Goal: Task Accomplishment & Management: Use online tool/utility

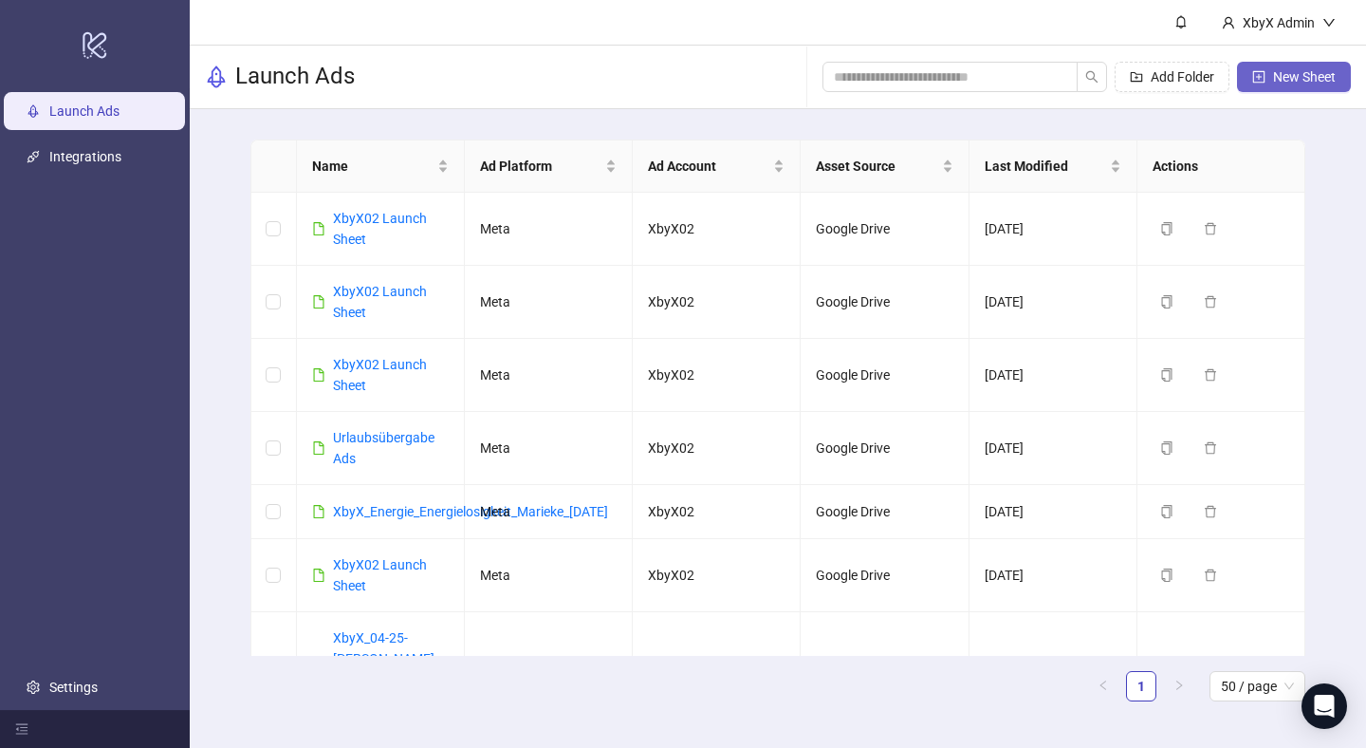
click at [1284, 70] on span "New Sheet" at bounding box center [1304, 76] width 63 height 15
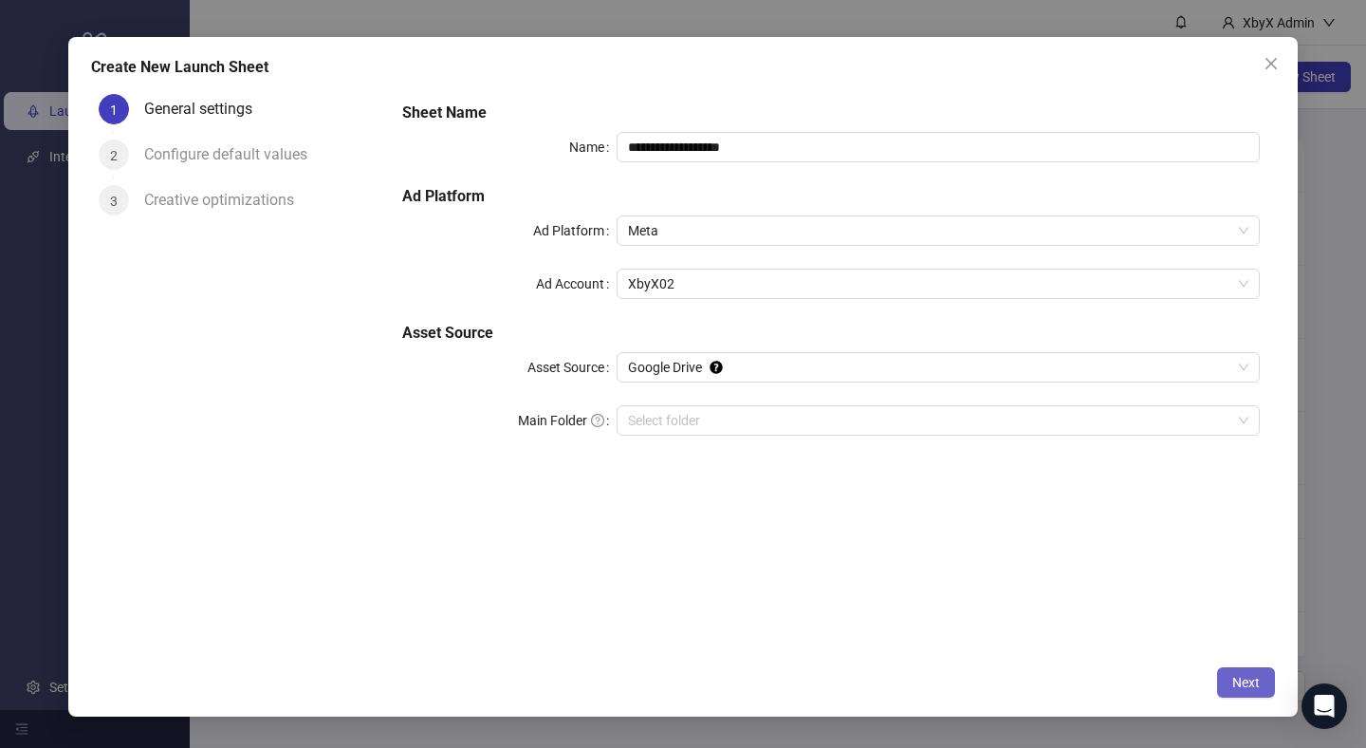
click at [1237, 667] on button "Next" at bounding box center [1246, 682] width 58 height 30
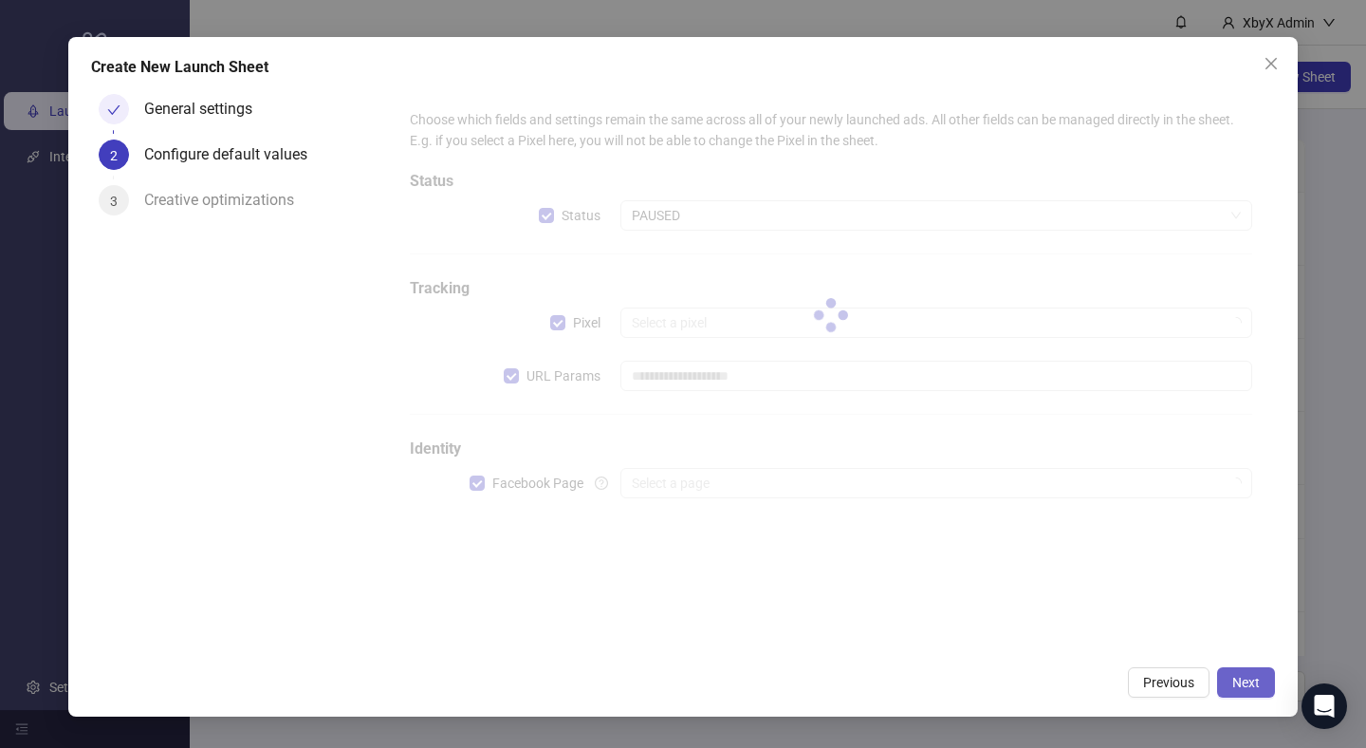
type input "**********"
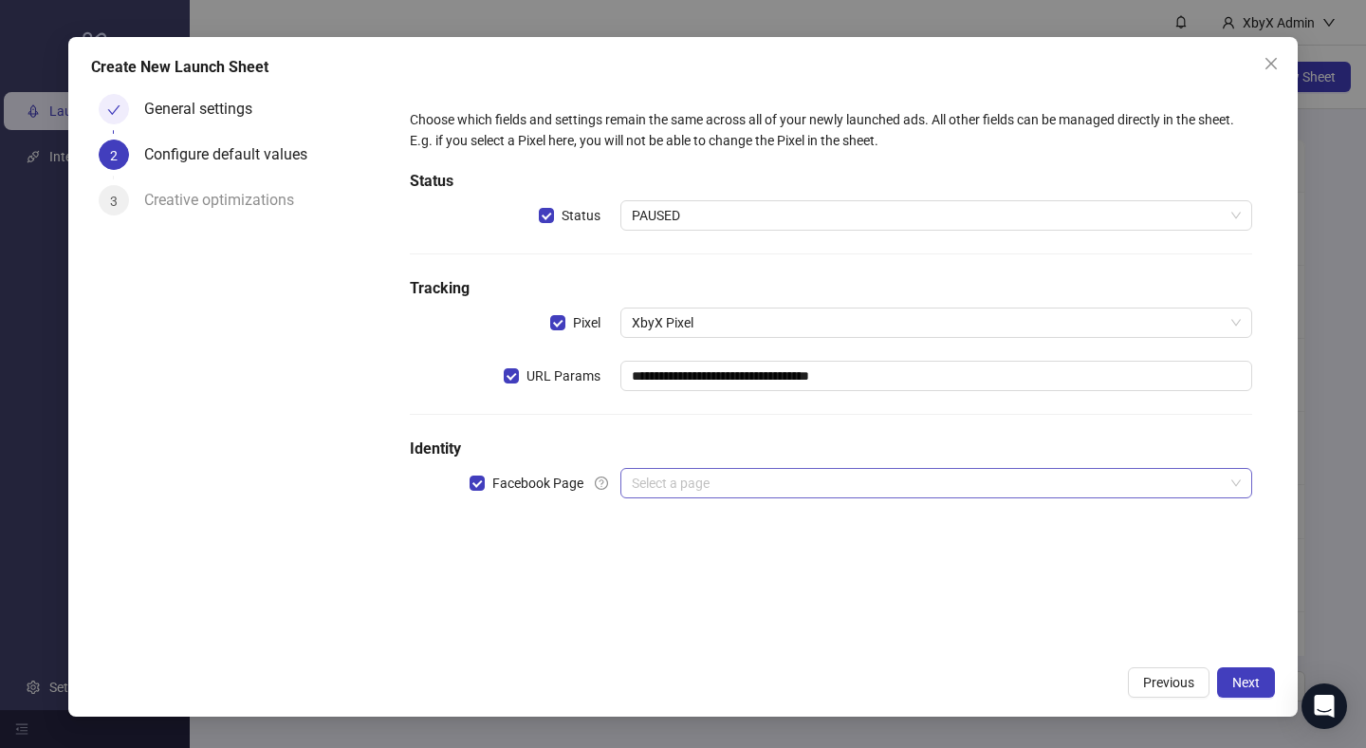
click at [661, 487] on input "search" at bounding box center [928, 483] width 592 height 28
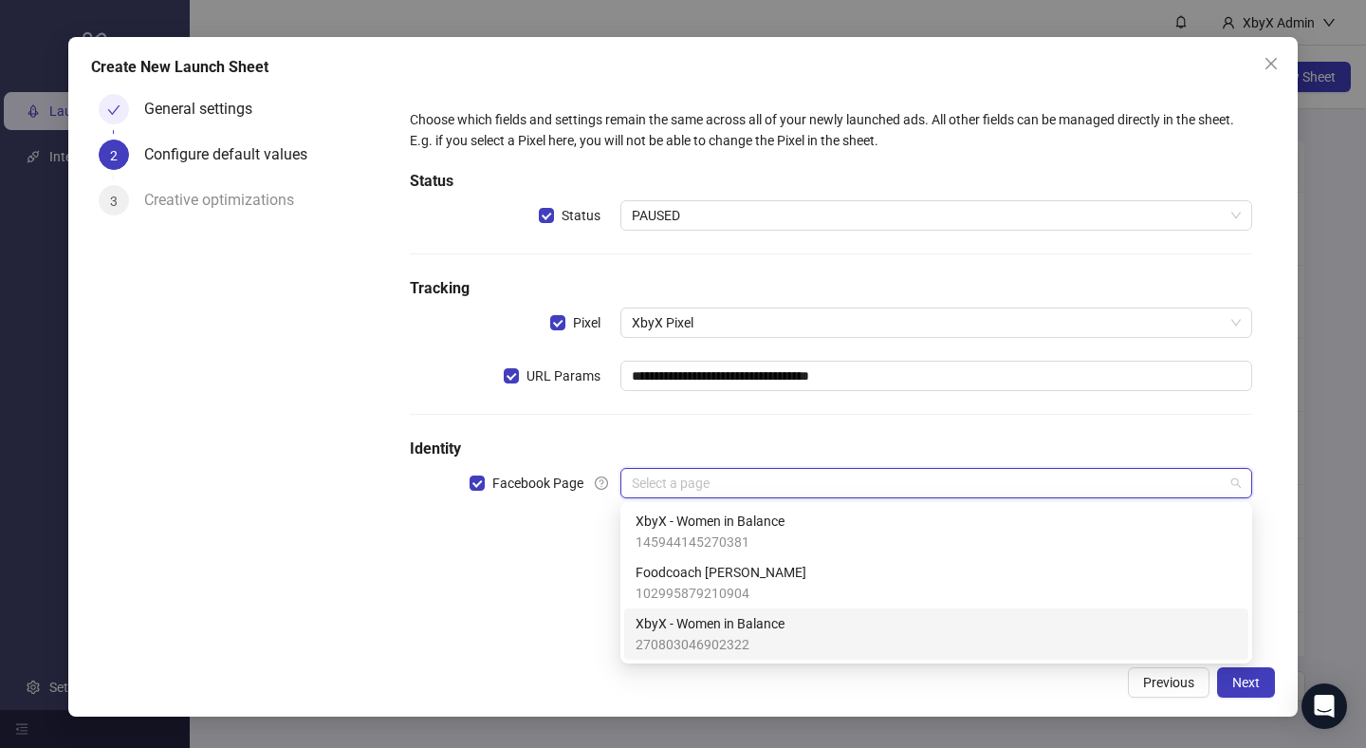
click at [753, 627] on span "XbyX - Women in Balance" at bounding box center [710, 623] width 149 height 21
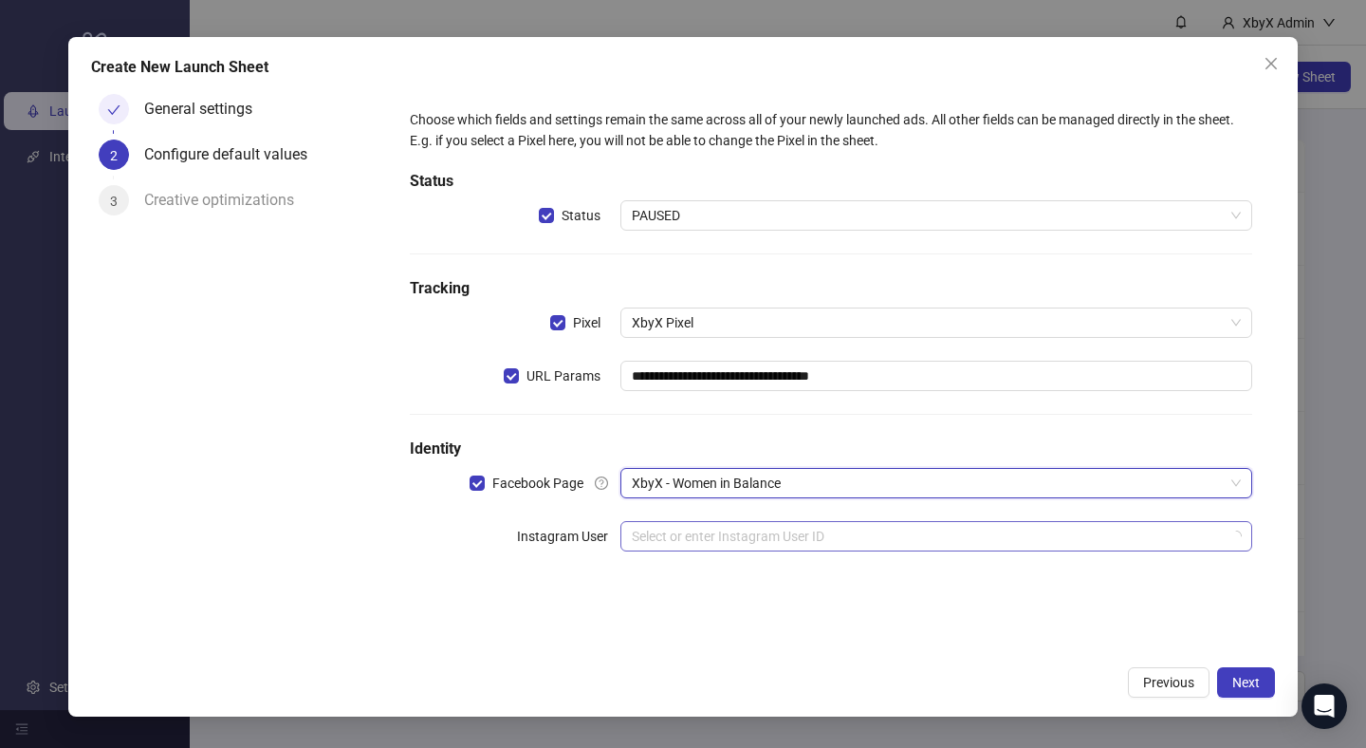
click at [733, 525] on input "search" at bounding box center [928, 536] width 592 height 28
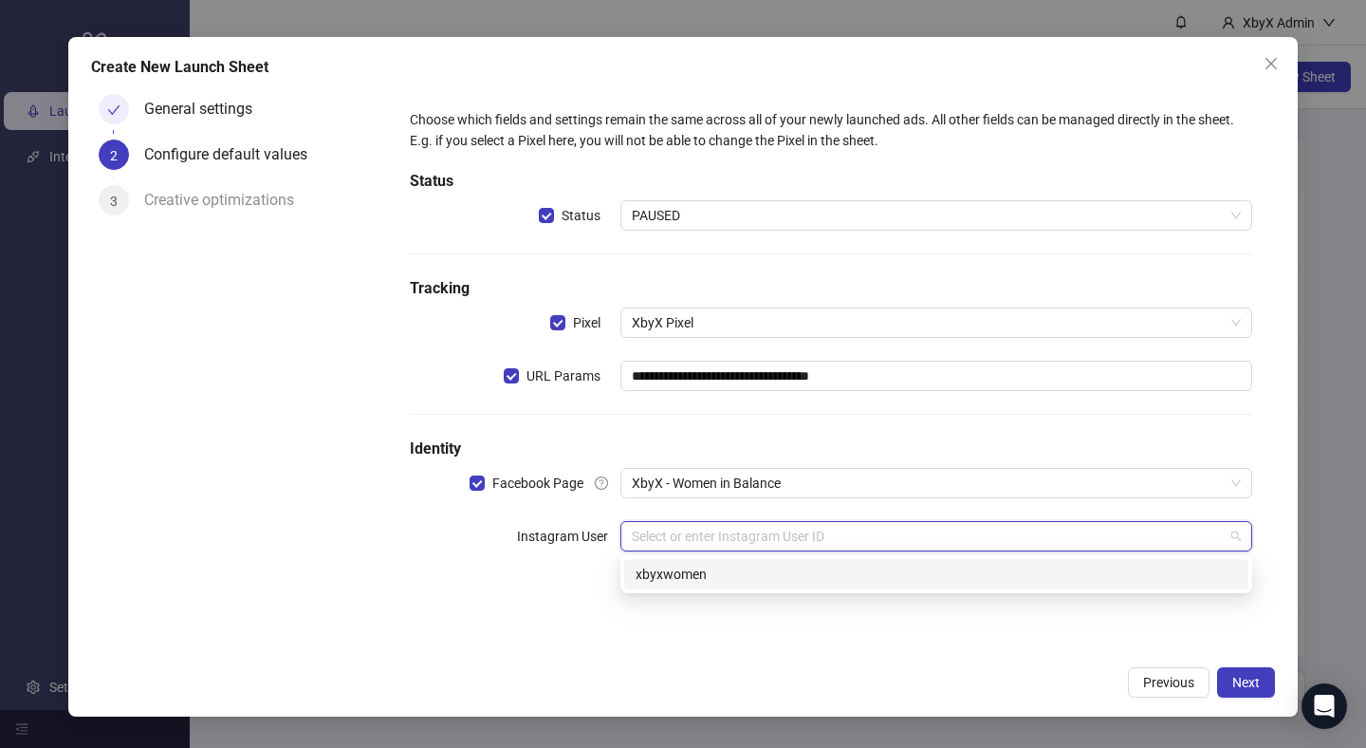
click at [731, 570] on div "xbyxwomen" at bounding box center [936, 574] width 601 height 21
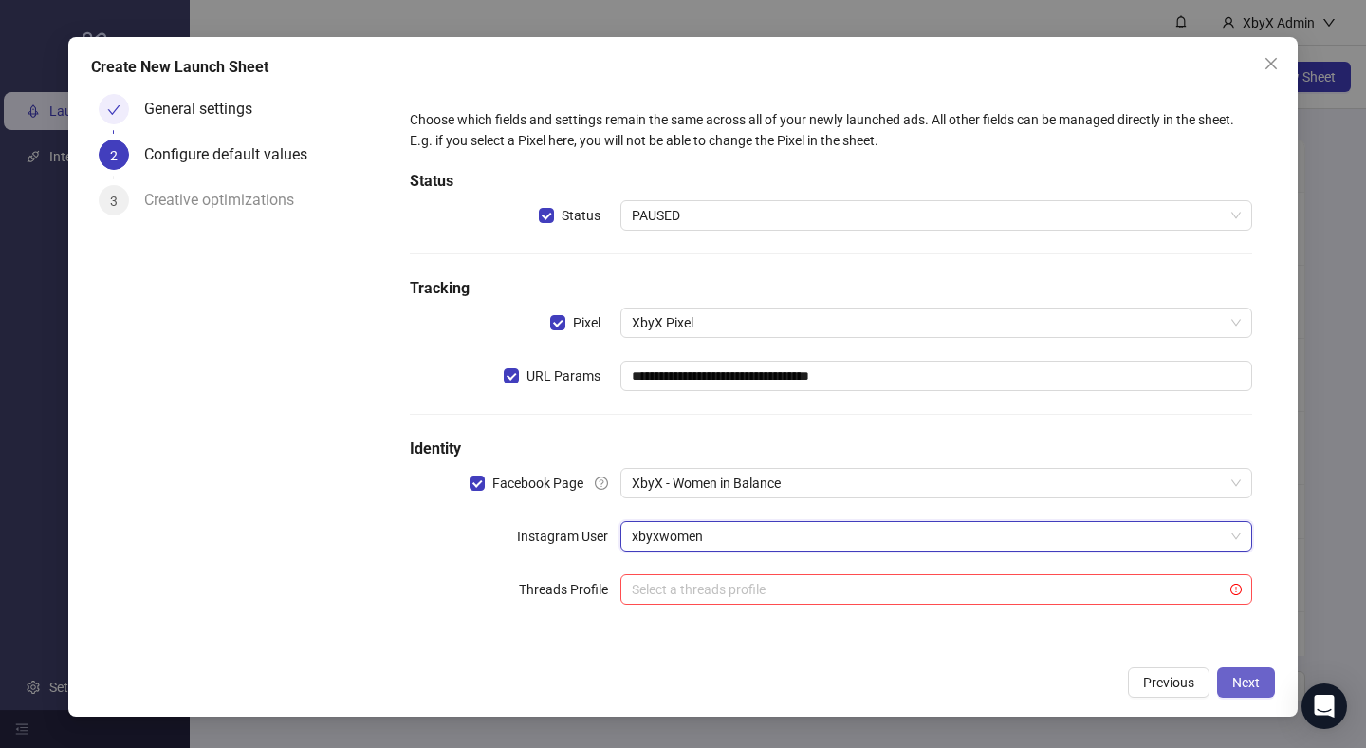
click at [1260, 676] on button "Next" at bounding box center [1246, 682] width 58 height 30
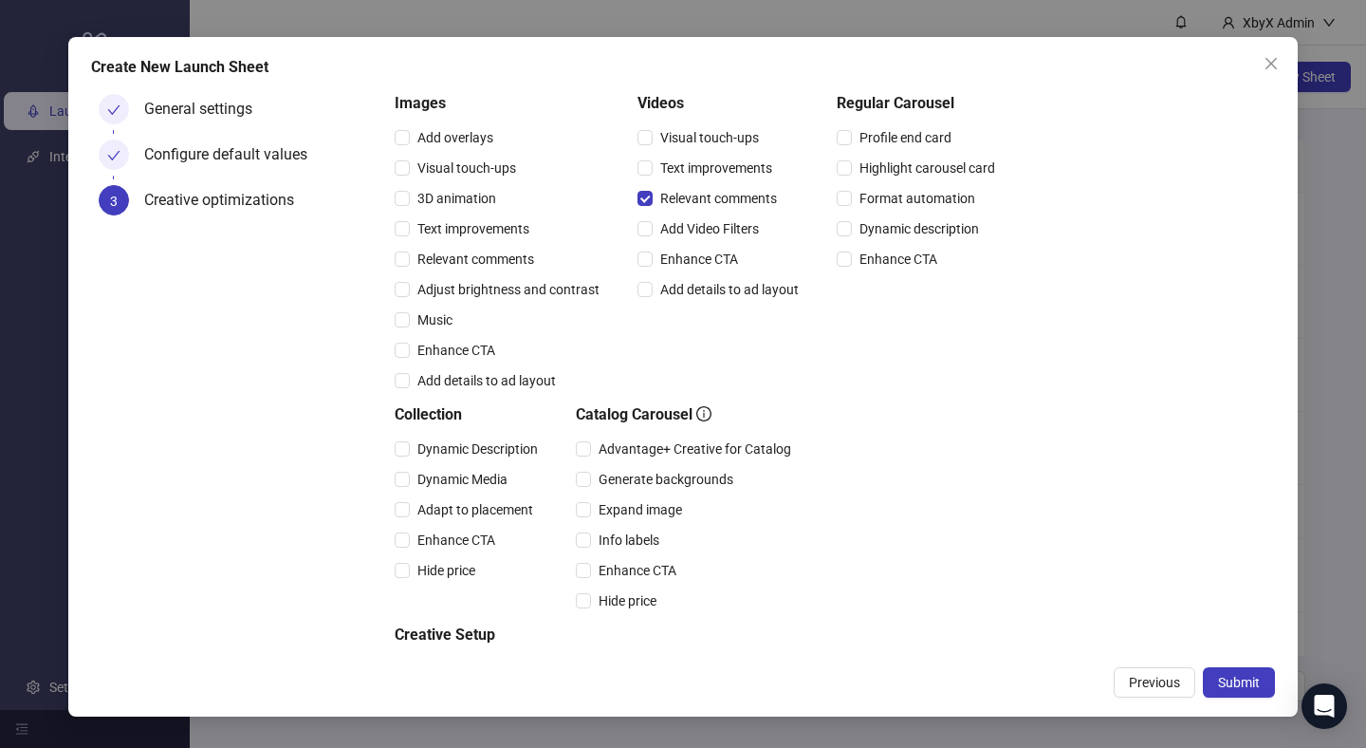
scroll to position [278, 0]
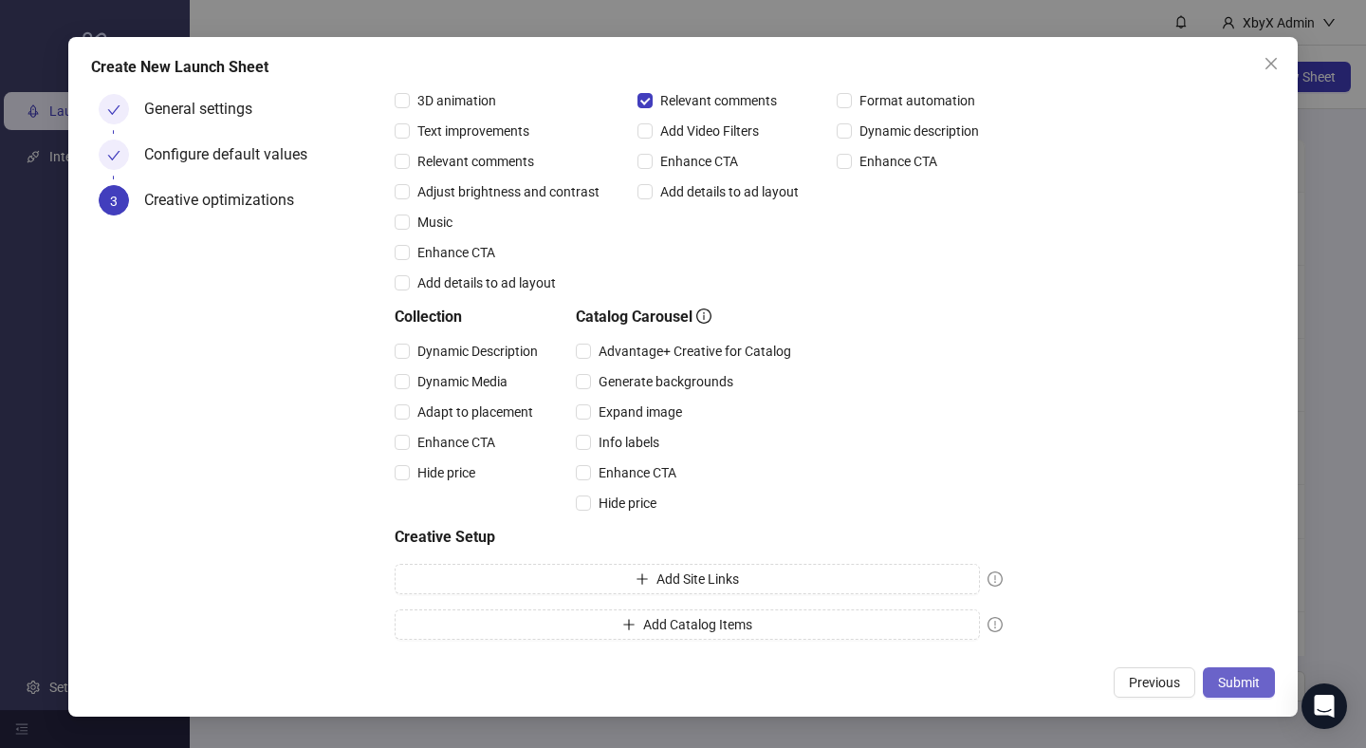
click at [1255, 691] on button "Submit" at bounding box center [1239, 682] width 72 height 30
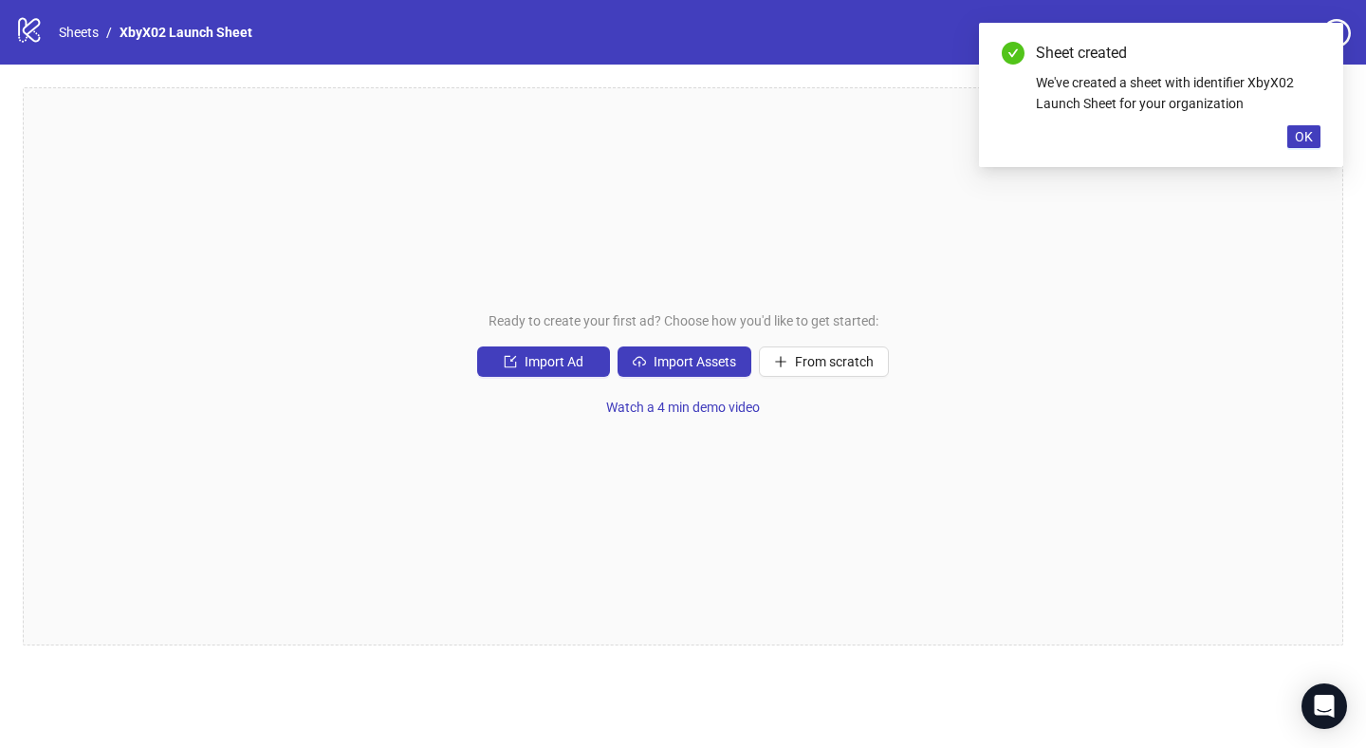
click at [1308, 155] on div "Sheet created We've created a sheet with identifier XbyX02 Launch Sheet for you…" at bounding box center [1161, 95] width 364 height 144
click at [1310, 146] on button "OK" at bounding box center [1303, 136] width 33 height 23
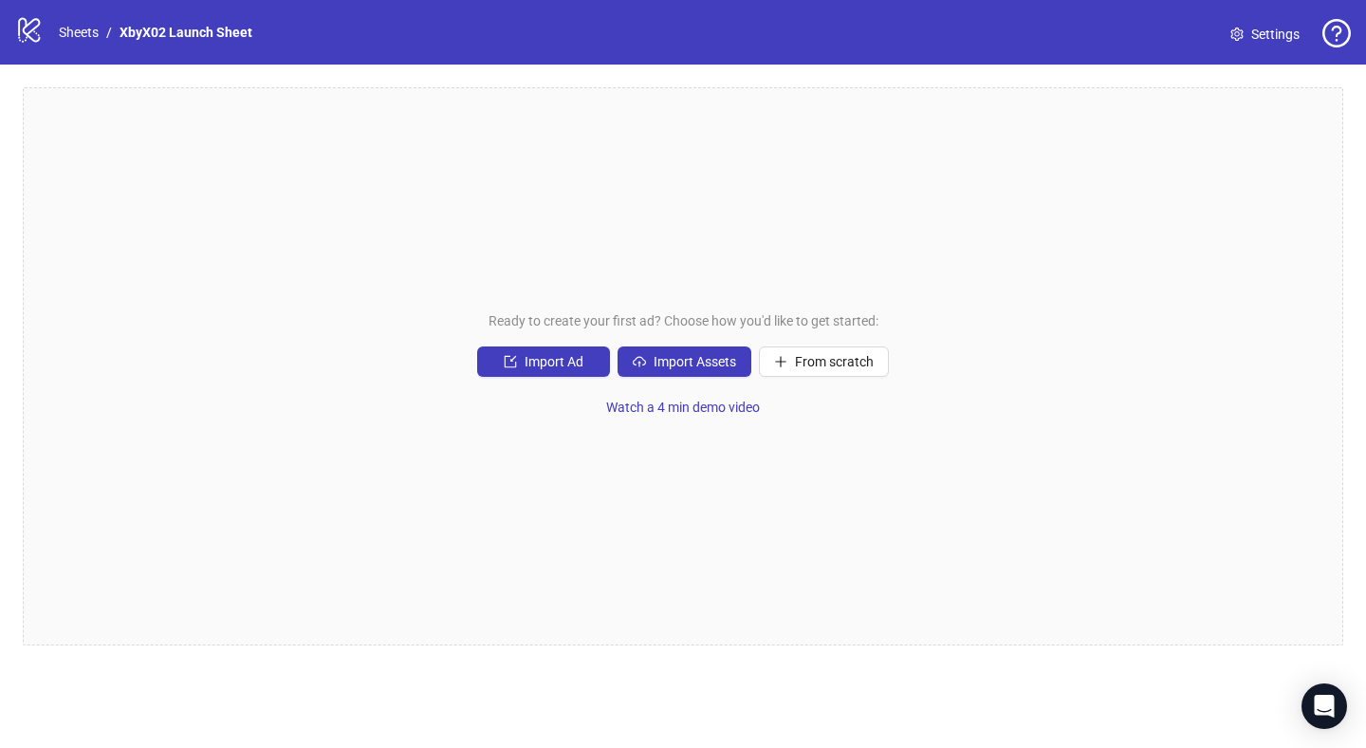
click at [593, 340] on div "Ready to create your first ad? Choose how you'd like to get started: Import Ad …" at bounding box center [683, 366] width 1321 height 558
click at [663, 365] on span "Import Assets" at bounding box center [695, 361] width 83 height 15
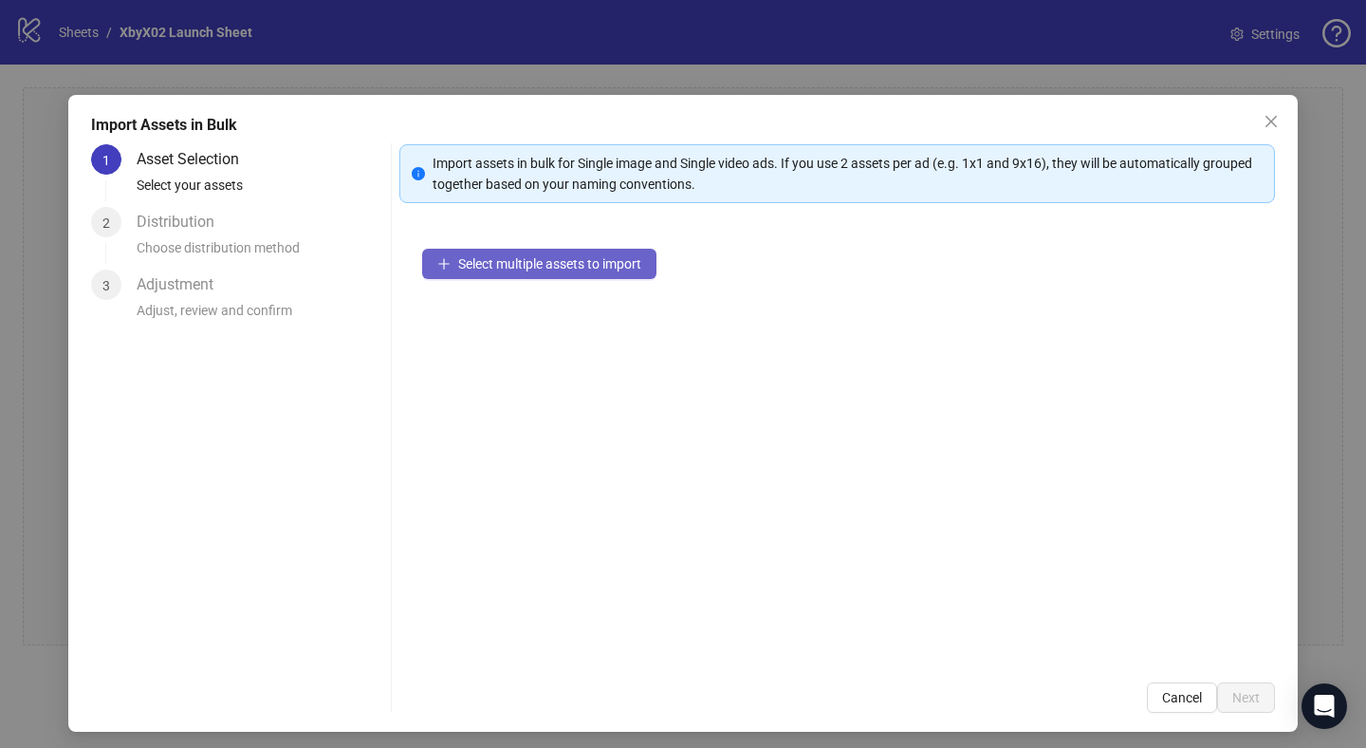
click at [461, 268] on span "Select multiple assets to import" at bounding box center [549, 263] width 183 height 15
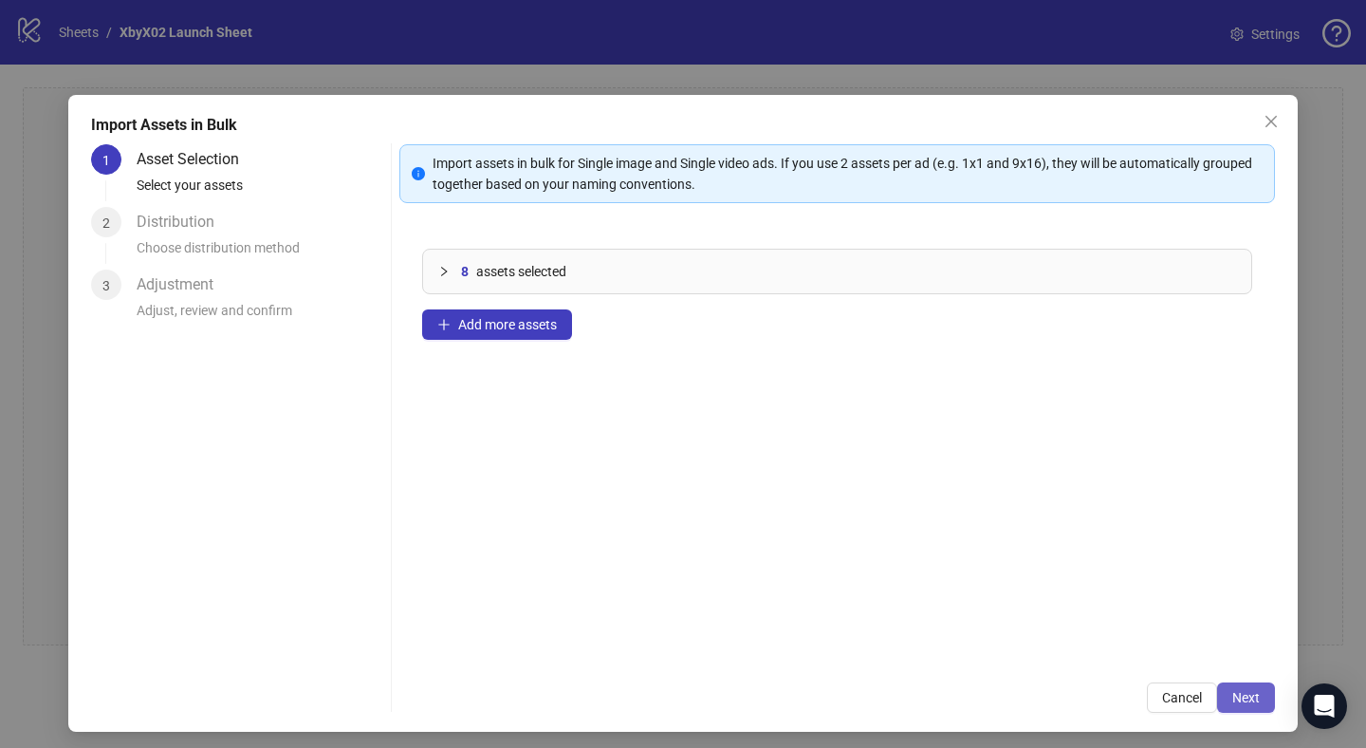
click at [1239, 697] on span "Next" at bounding box center [1246, 697] width 28 height 15
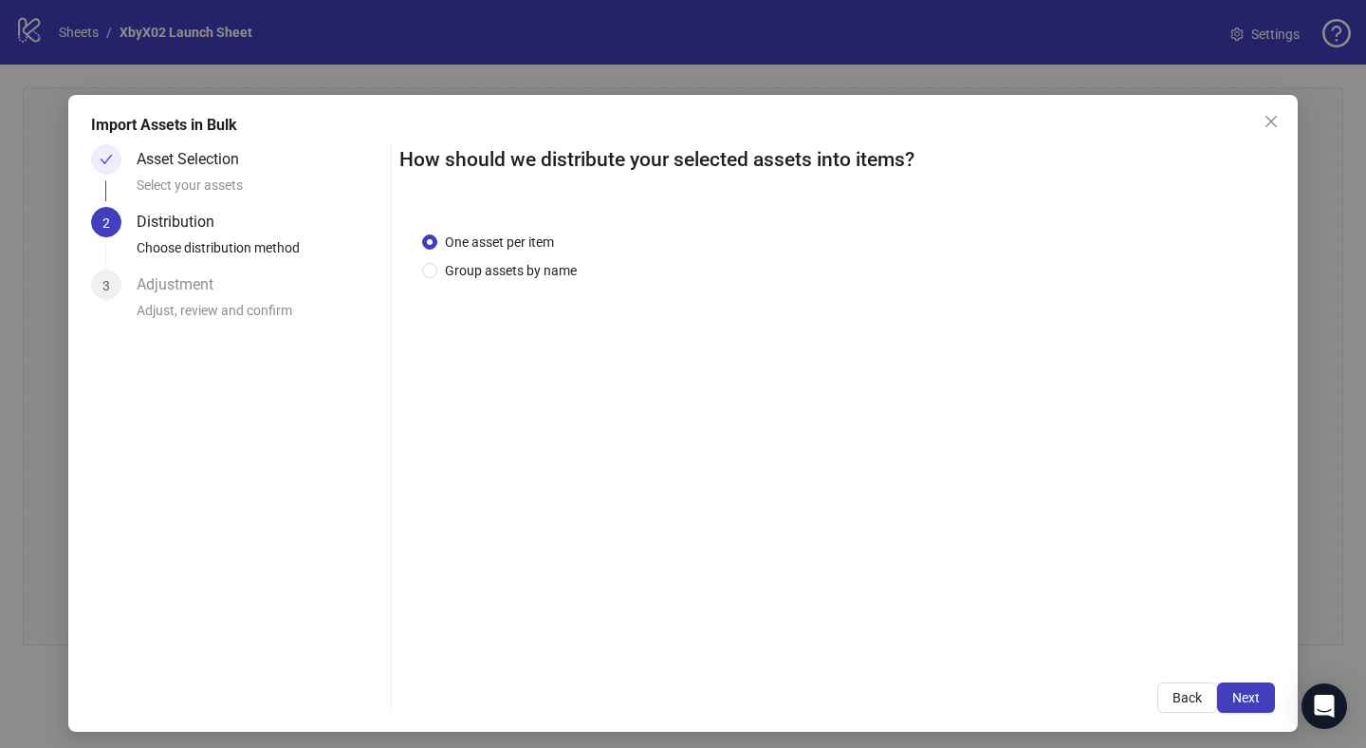
click at [579, 283] on div "One asset per item Group assets by name" at bounding box center [837, 435] width 876 height 452
click at [550, 261] on span "Group assets by name" at bounding box center [510, 270] width 147 height 21
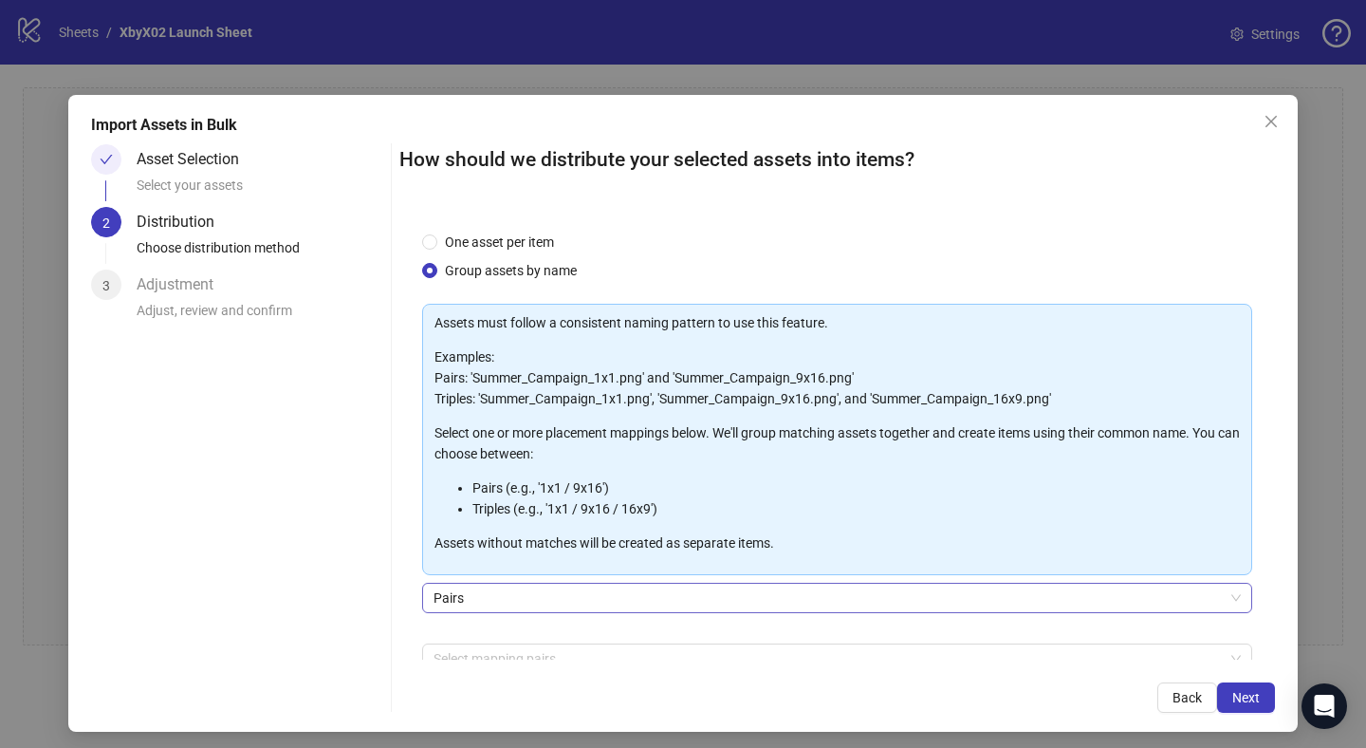
scroll to position [104, 0]
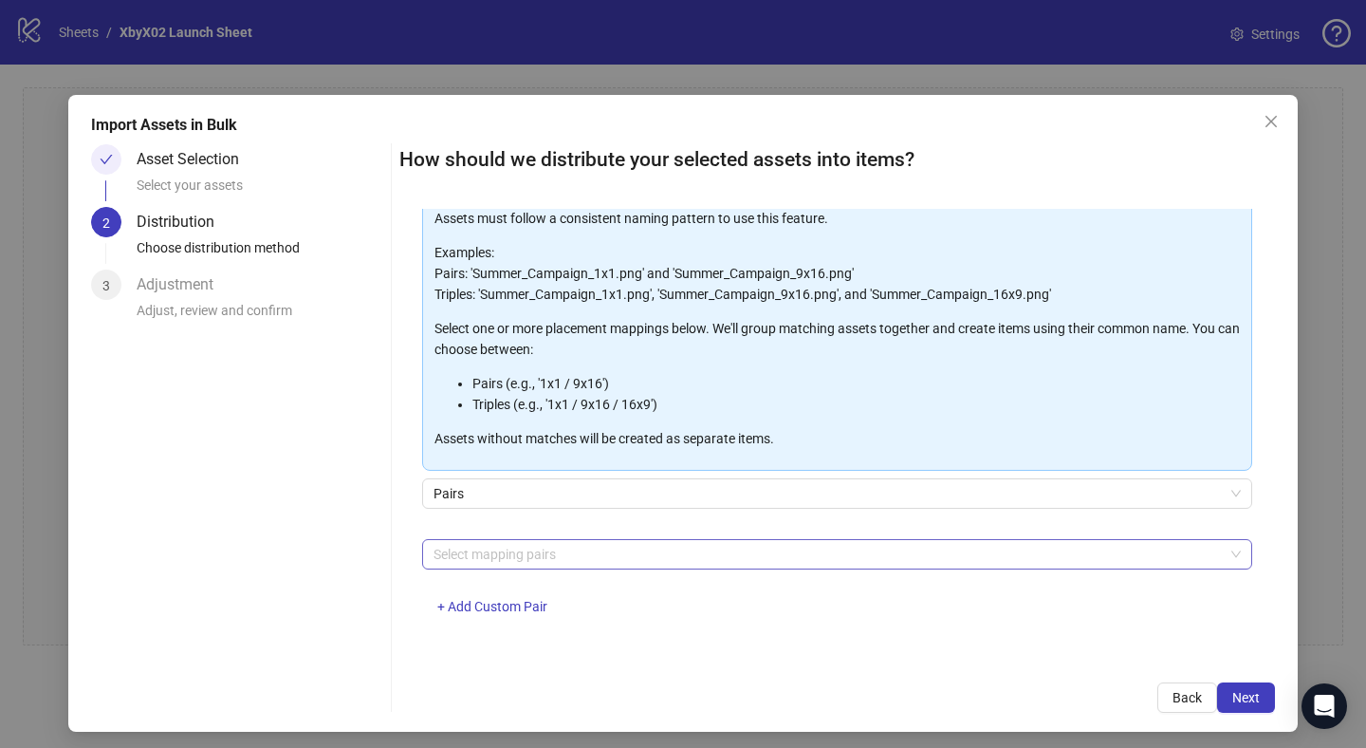
click at [536, 553] on div at bounding box center [827, 554] width 803 height 27
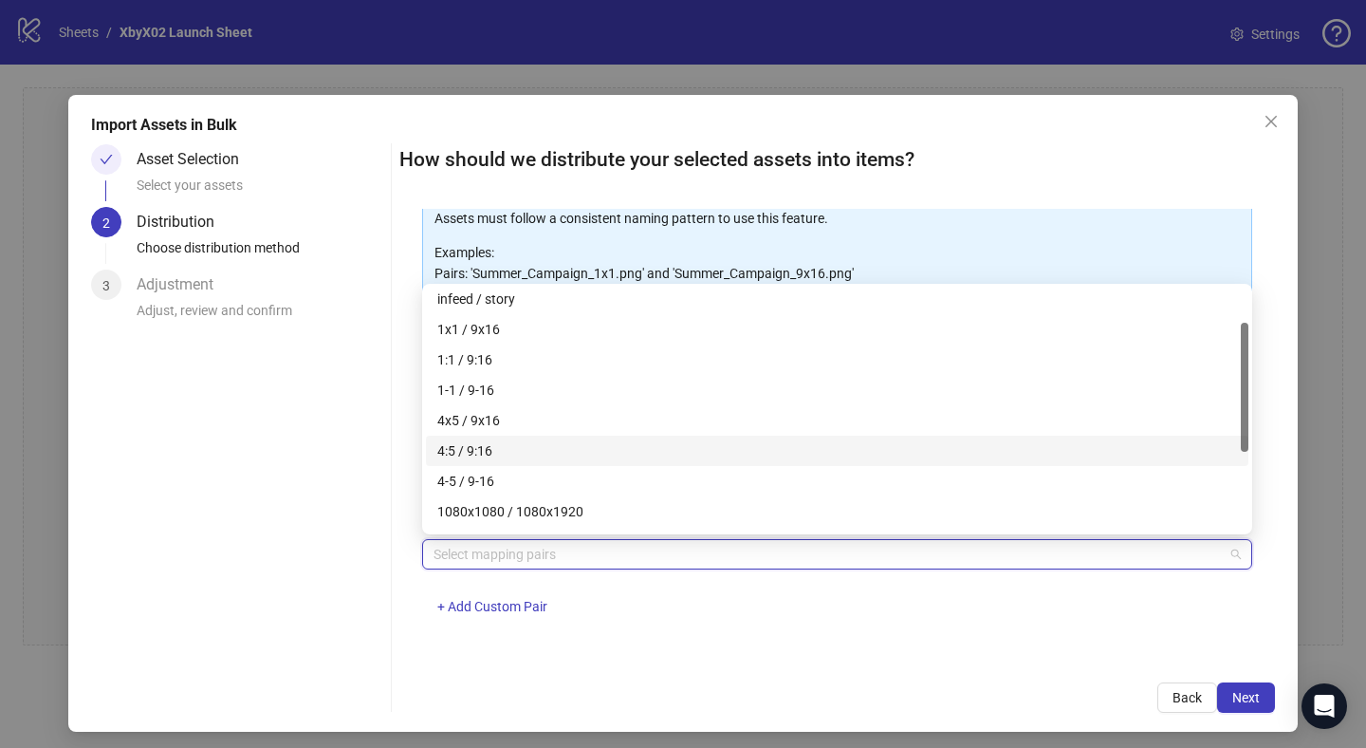
scroll to position [65, 0]
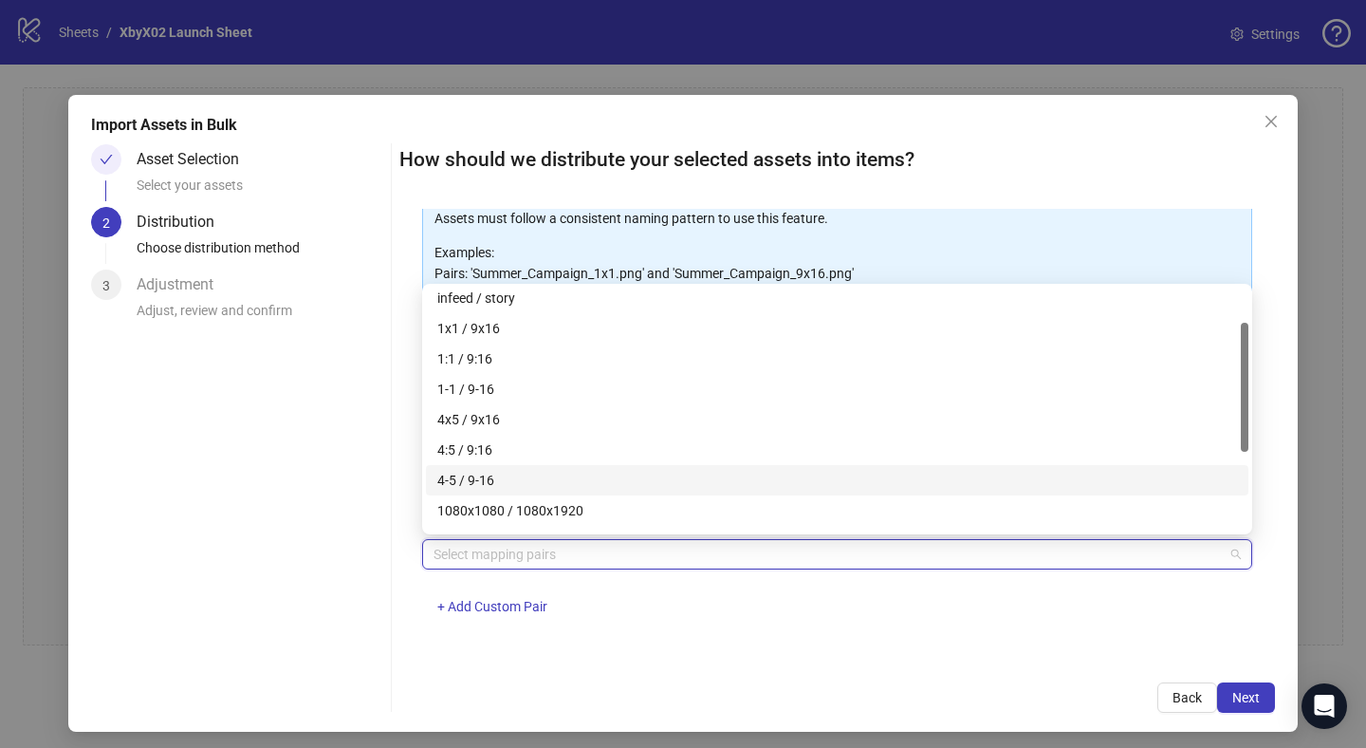
click at [502, 485] on div "4-5 / 9-16" at bounding box center [837, 480] width 800 height 21
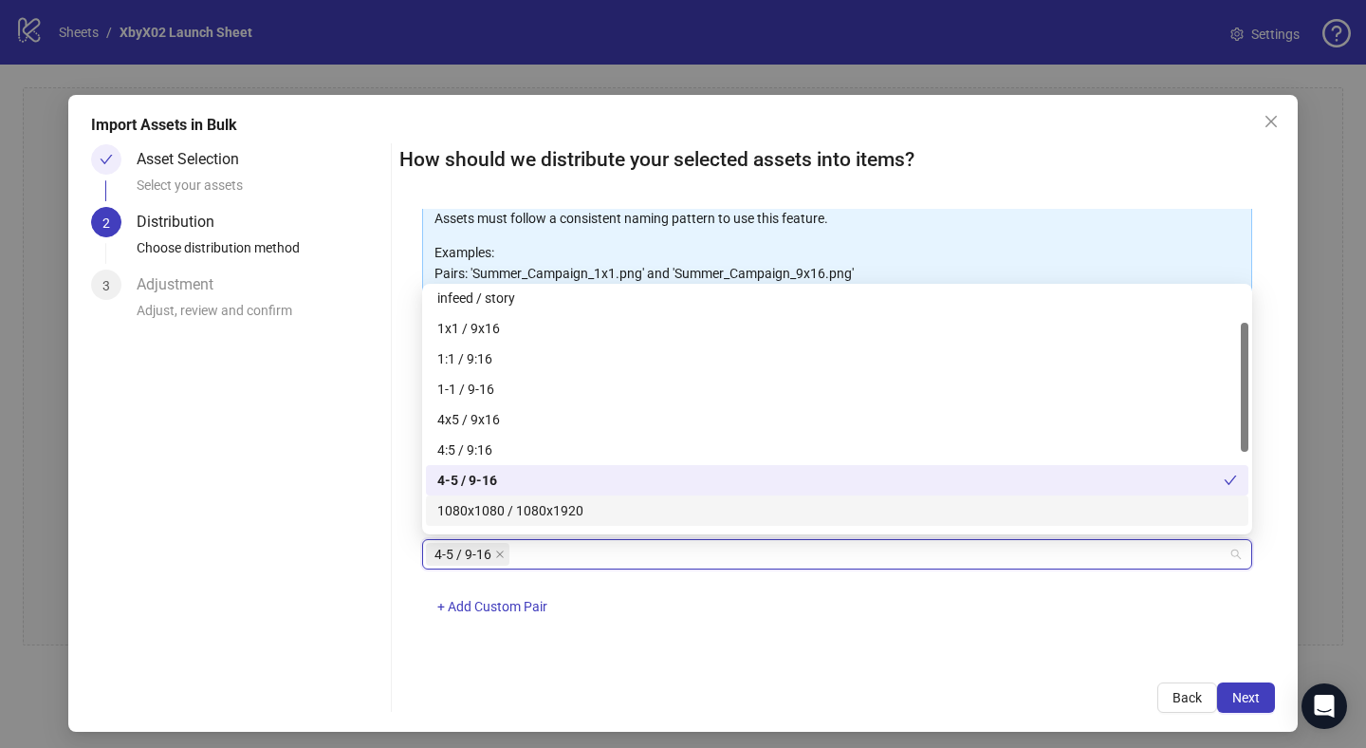
click at [1264, 680] on div "How should we distribute your selected assets into items? One asset per item Gr…" at bounding box center [837, 428] width 876 height 568
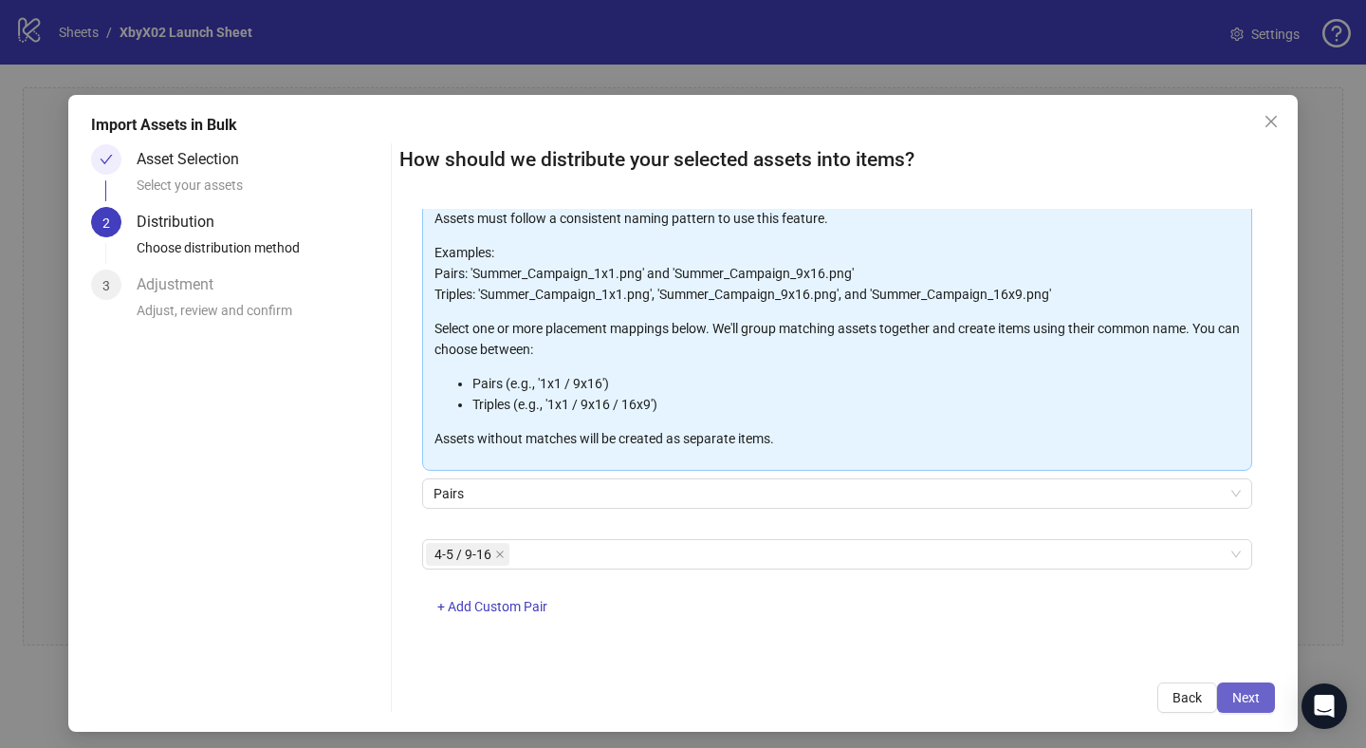
click at [1257, 690] on span "Next" at bounding box center [1246, 697] width 28 height 15
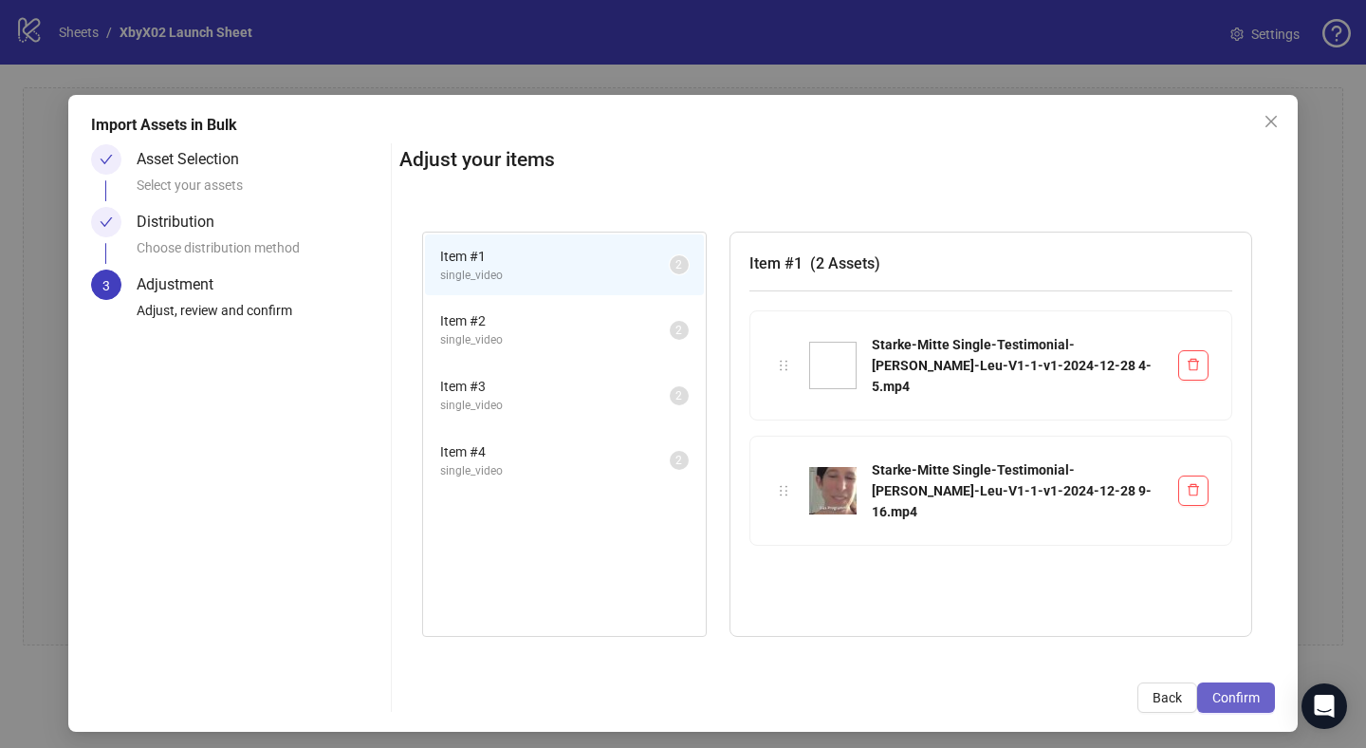
click at [1219, 690] on span "Confirm" at bounding box center [1235, 697] width 47 height 15
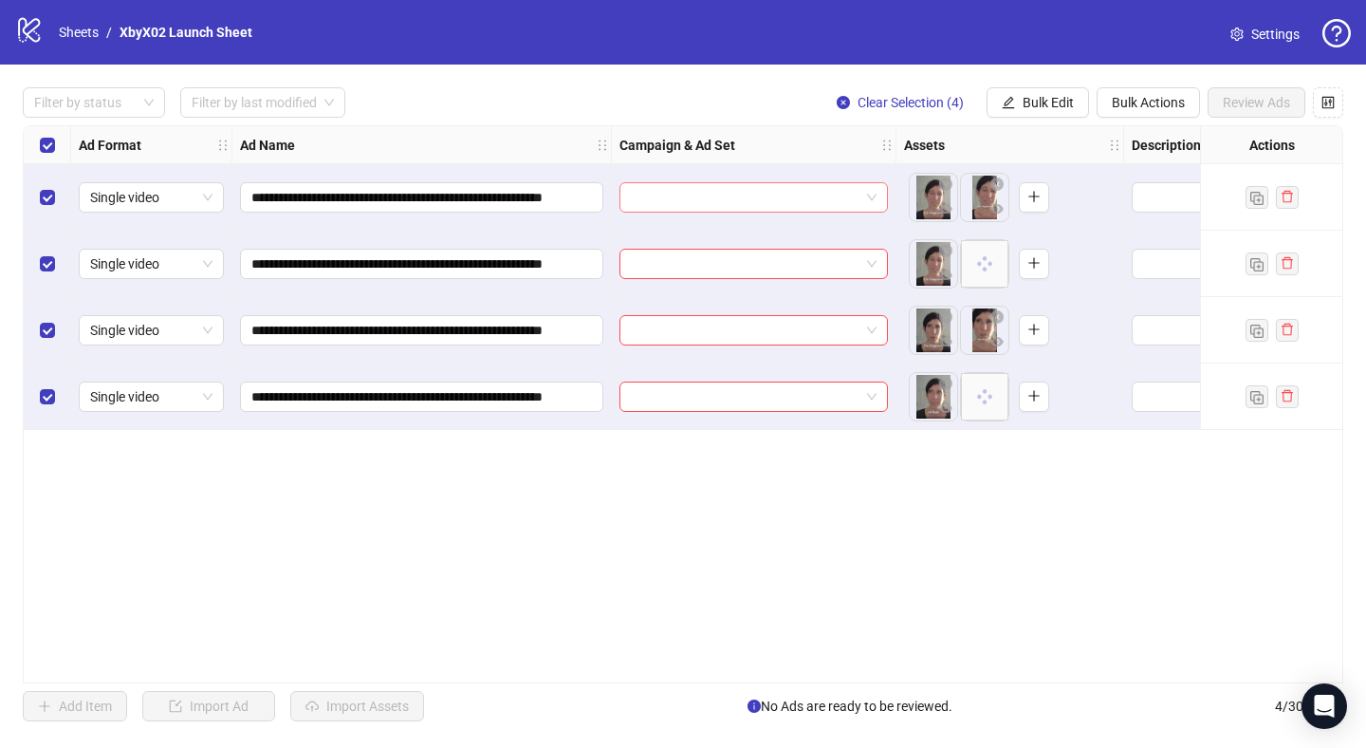
click at [674, 204] on input "search" at bounding box center [745, 197] width 229 height 28
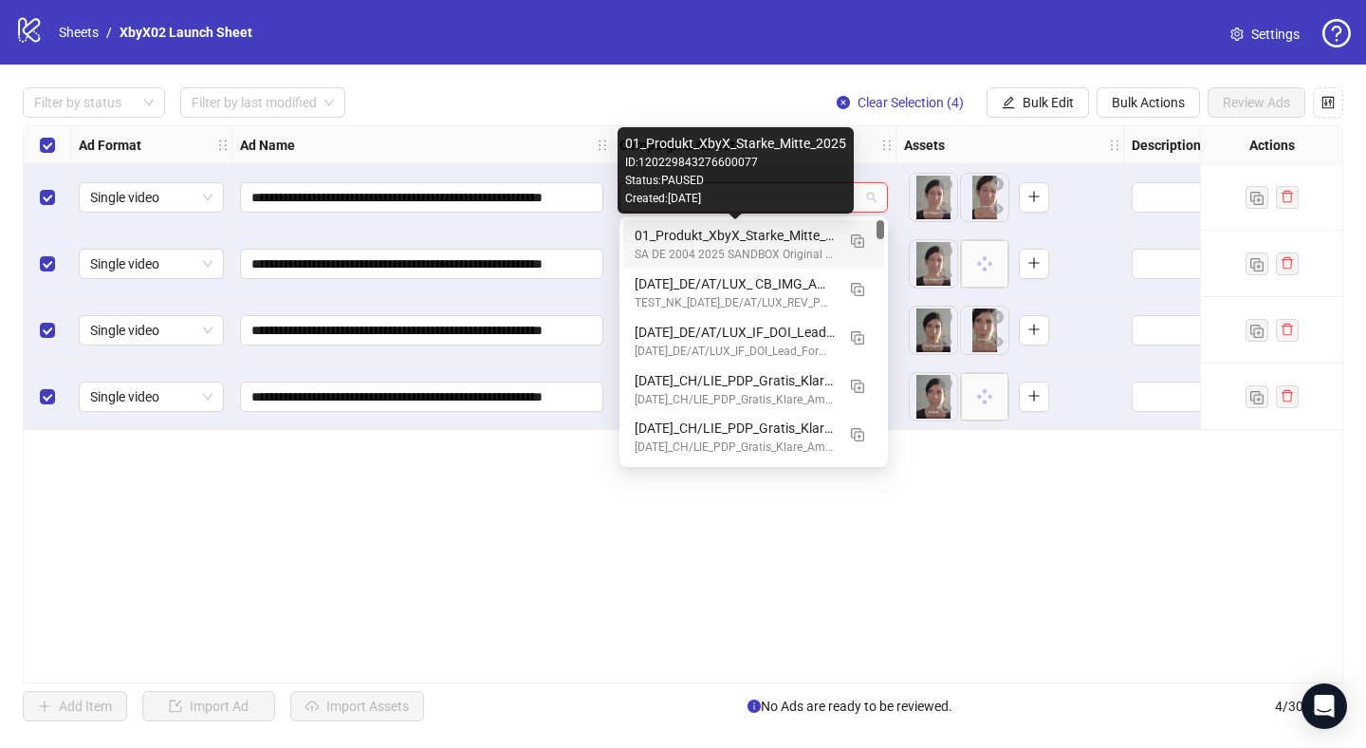
click at [723, 237] on div "01_Produkt_XbyX_Starke_Mitte_2025" at bounding box center [735, 235] width 200 height 21
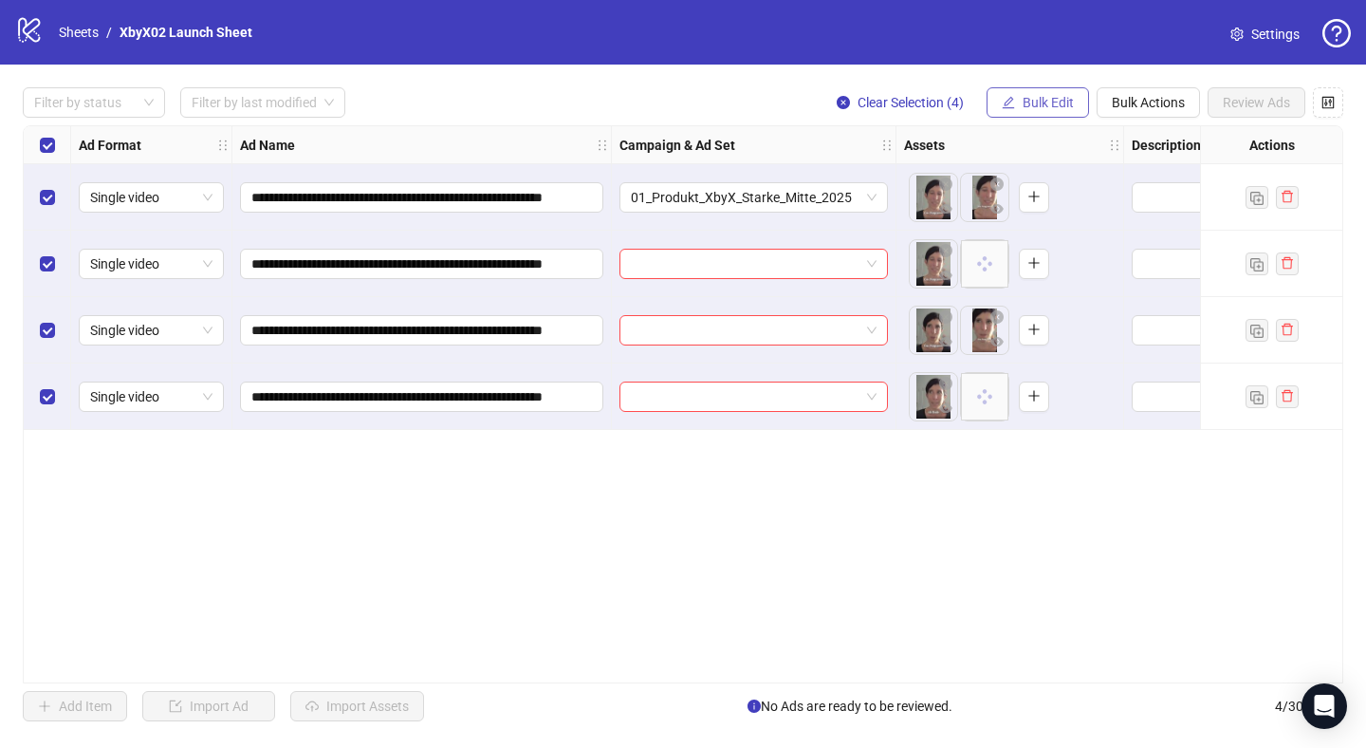
click at [1050, 102] on span "Bulk Edit" at bounding box center [1048, 102] width 51 height 15
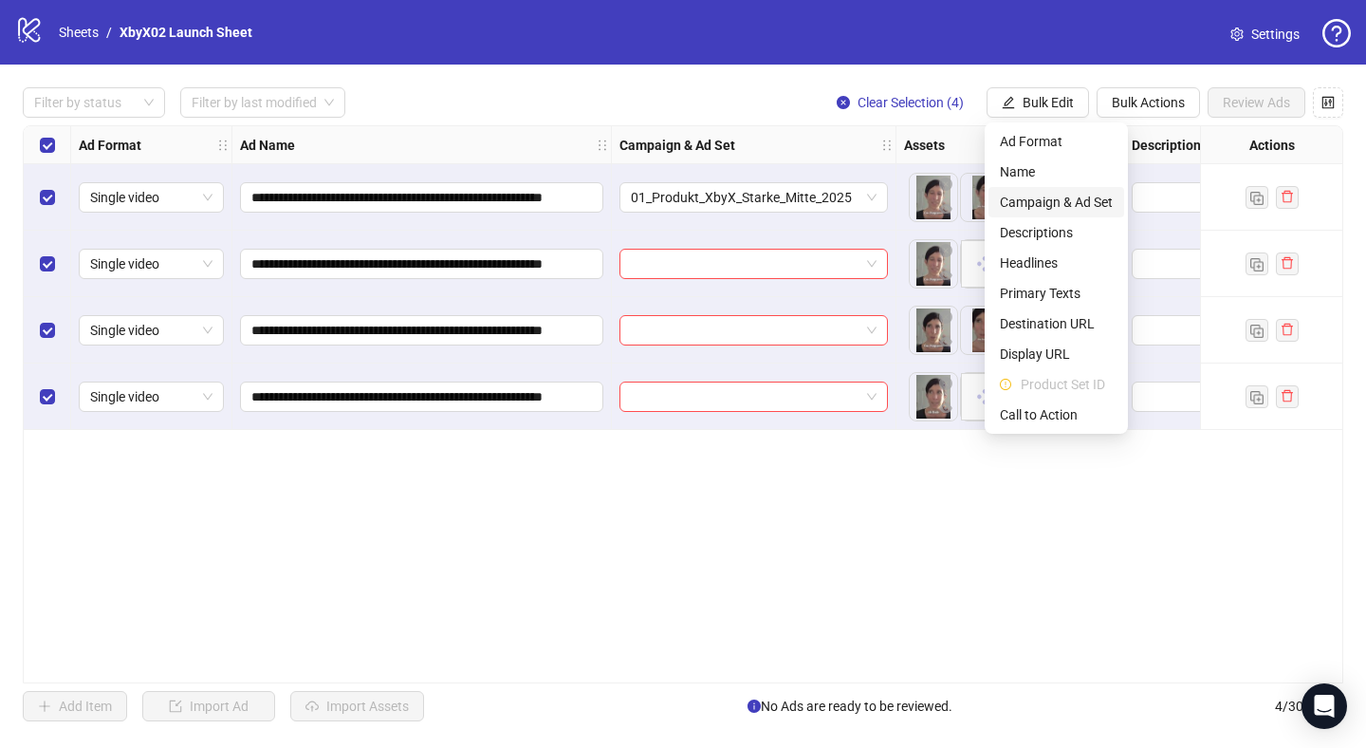
click at [1055, 211] on span "Campaign & Ad Set" at bounding box center [1056, 202] width 113 height 21
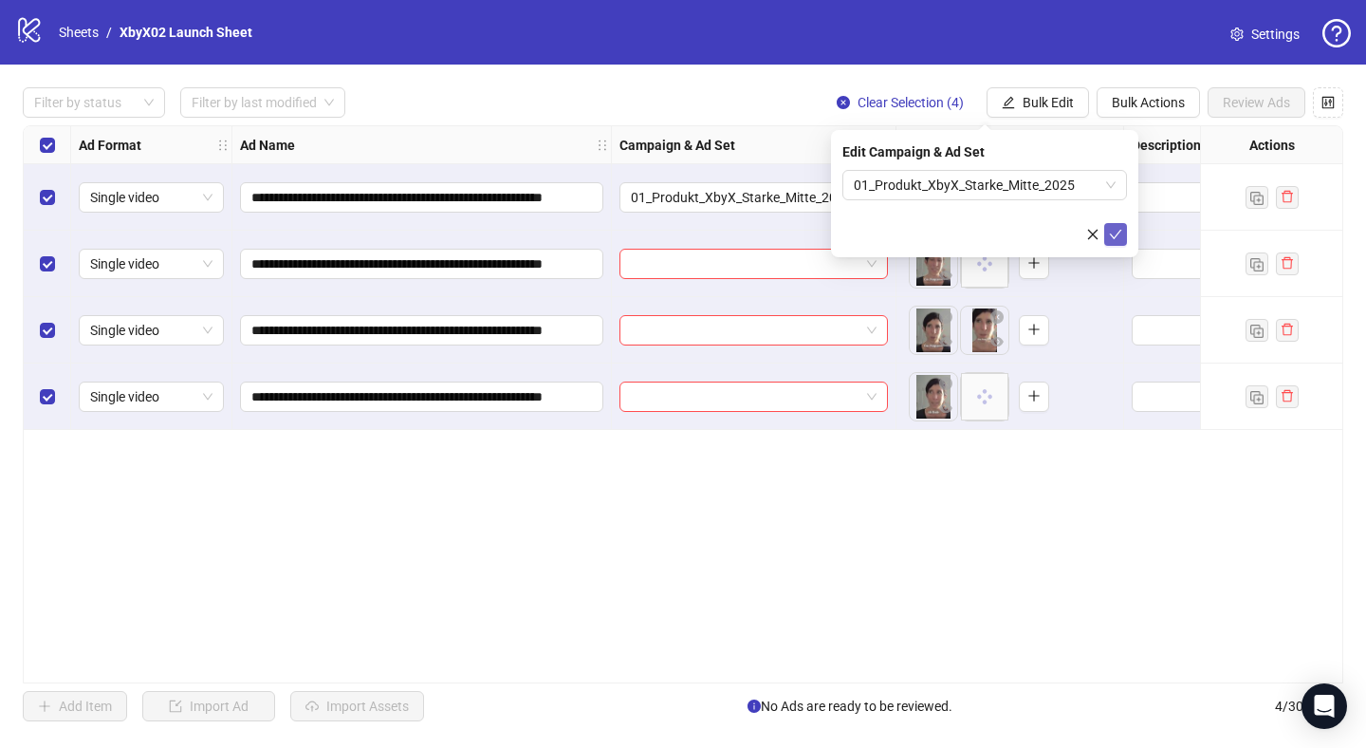
click at [1118, 236] on icon "check" at bounding box center [1115, 234] width 13 height 13
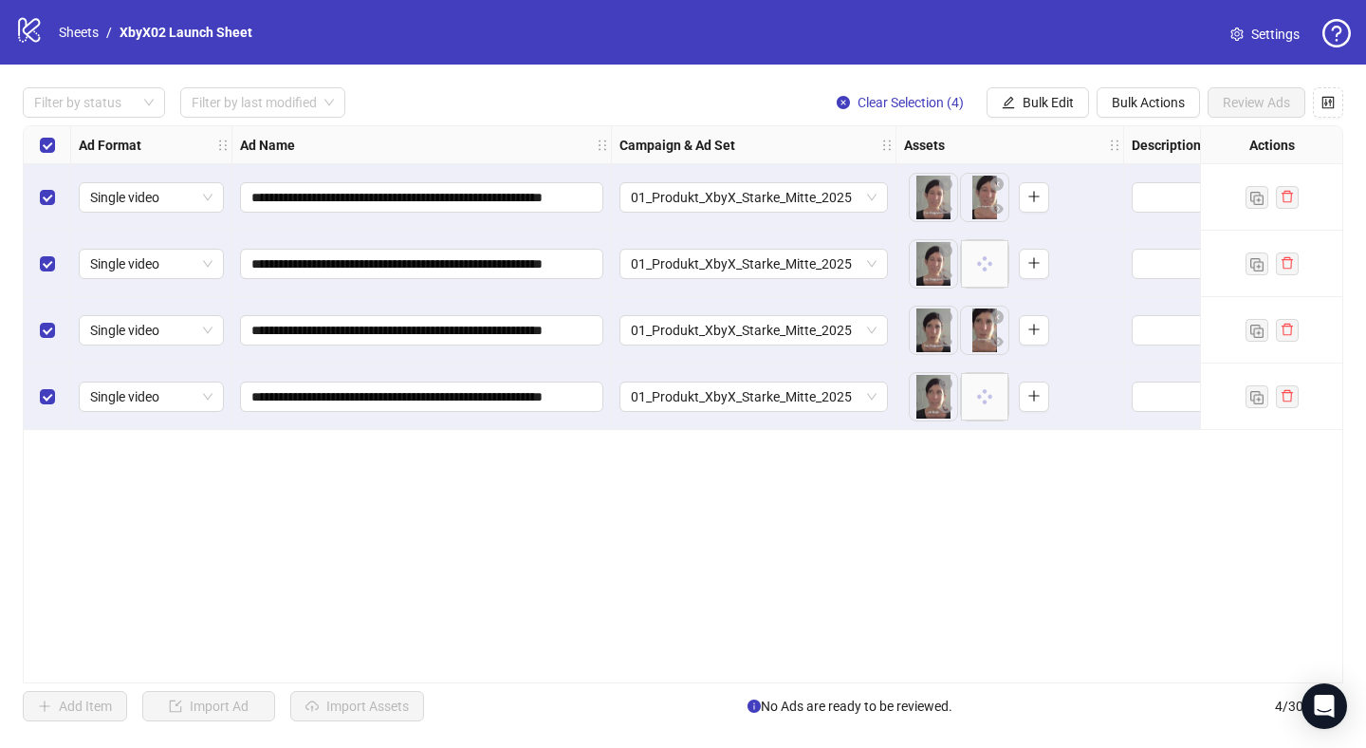
click at [1011, 467] on div "**********" at bounding box center [683, 404] width 1321 height 558
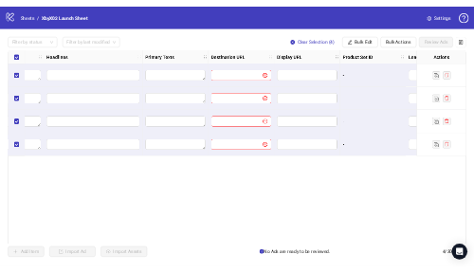
scroll to position [0, 1341]
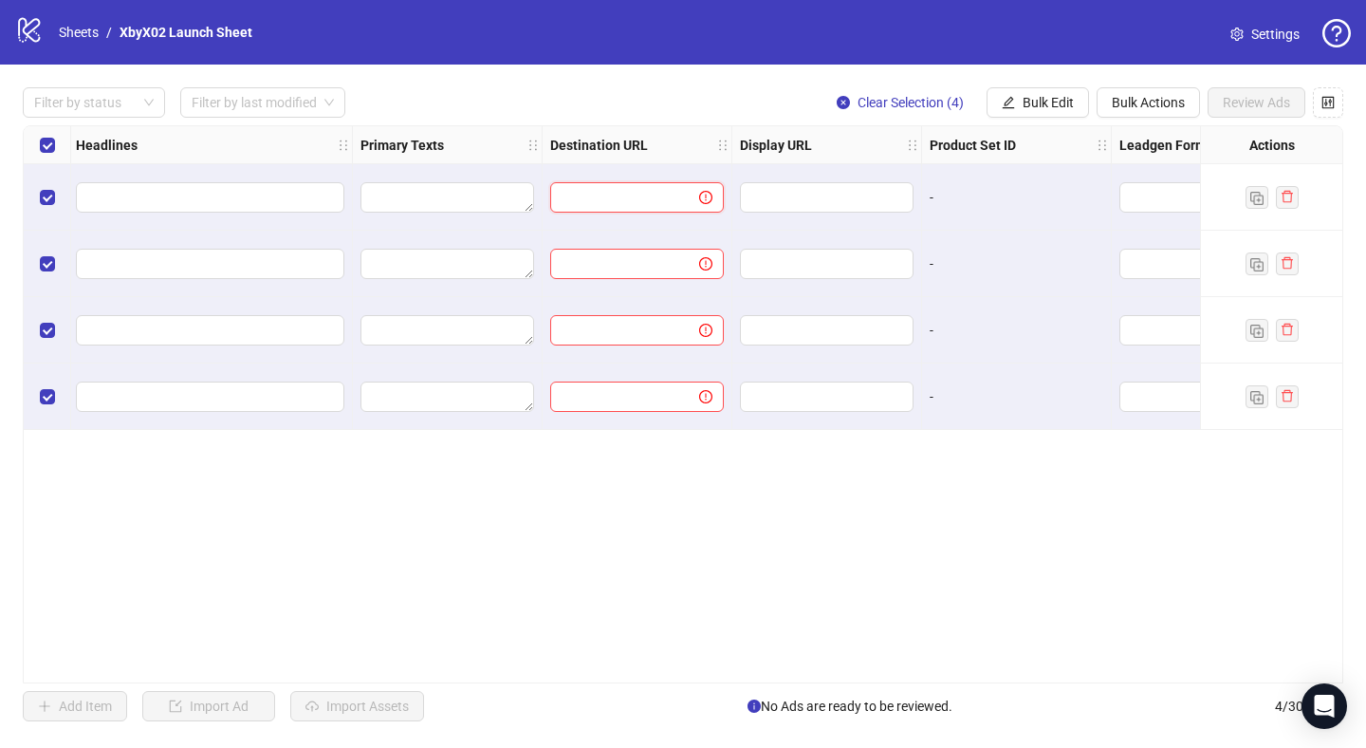
click at [665, 207] on input "text" at bounding box center [617, 197] width 111 height 21
click at [805, 203] on input "text" at bounding box center [824, 197] width 147 height 21
click at [1002, 98] on icon "edit" at bounding box center [1008, 102] width 13 height 13
